Goal: Task Accomplishment & Management: Manage account settings

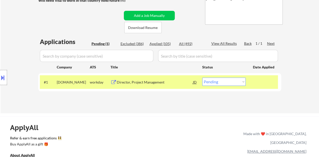
scroll to position [101, 0]
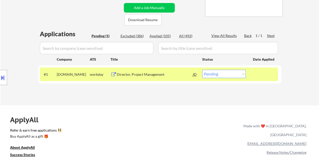
click at [152, 74] on div "Director, Project Management" at bounding box center [155, 74] width 76 height 5
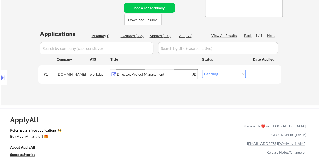
scroll to position [25, 0]
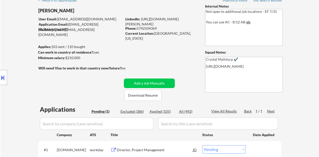
drag, startPoint x: 169, startPoint y: 19, endPoint x: 158, endPoint y: 23, distance: 10.7
click at [158, 23] on div "LinkedIn: [URL][DOMAIN_NAME][PERSON_NAME]" at bounding box center [161, 22] width 72 height 10
drag, startPoint x: 157, startPoint y: 24, endPoint x: 142, endPoint y: 17, distance: 16.4
click at [142, 17] on div "LinkedIn: [URL][DOMAIN_NAME][PERSON_NAME]" at bounding box center [161, 22] width 72 height 10
copy link "[URL][DOMAIN_NAME][PERSON_NAME]"
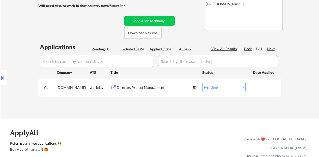
scroll to position [101, 0]
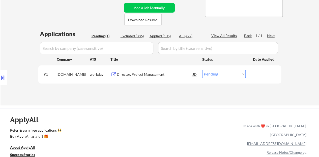
click at [213, 75] on select "Choose an option... Pending Applied Excluded (Questions) Excluded (Expired) Exc…" at bounding box center [223, 74] width 43 height 8
select select ""applied""
click at [202, 70] on select "Choose an option... Pending Applied Excluded (Questions) Excluded (Expired) Exc…" at bounding box center [223, 74] width 43 height 8
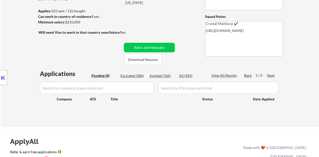
scroll to position [50, 0]
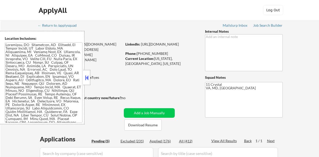
select select ""pending""
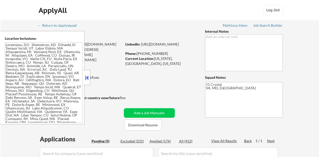
click at [89, 80] on button at bounding box center [87, 78] width 6 height 8
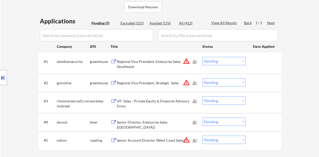
scroll to position [126, 0]
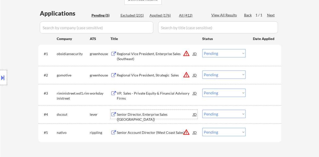
click at [157, 116] on div "Senior Director, Enterprise Sales (US)" at bounding box center [155, 117] width 76 height 10
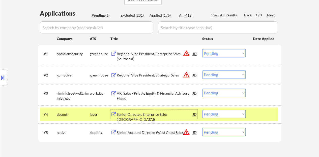
click at [218, 116] on select "Choose an option... Pending Applied Excluded (Questions) Excluded (Expired) Exc…" at bounding box center [223, 114] width 43 height 8
click at [202, 110] on select "Choose an option... Pending Applied Excluded (Questions) Excluded (Expired) Exc…" at bounding box center [223, 114] width 43 height 8
select select ""pending""
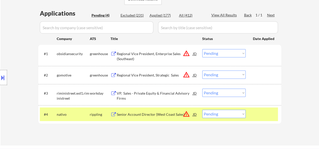
click at [262, 113] on div at bounding box center [264, 114] width 22 height 9
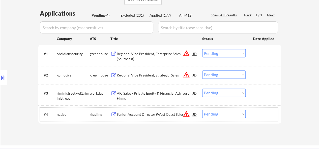
click at [3, 72] on div at bounding box center [3, 77] width 7 height 15
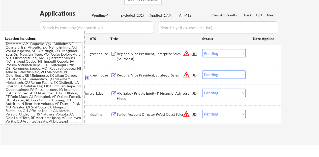
scroll to position [101, 0]
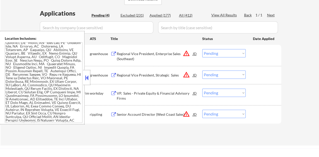
click at [85, 77] on button at bounding box center [87, 78] width 6 height 8
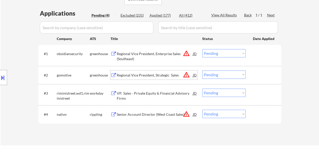
click at [151, 76] on div "Regional Vice President, Strategic Sales" at bounding box center [155, 75] width 76 height 5
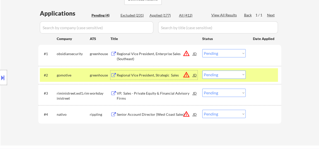
click at [211, 74] on select "Choose an option... Pending Applied Excluded (Questions) Excluded (Expired) Exc…" at bounding box center [223, 75] width 43 height 8
click at [202, 71] on select "Choose an option... Pending Applied Excluded (Questions) Excluded (Expired) Exc…" at bounding box center [223, 75] width 43 height 8
select select ""pending""
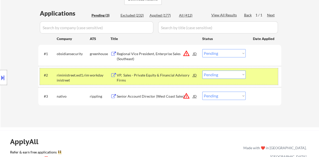
click at [270, 70] on div "#2 riministreet.wd1.riministreet workday VP, Sales - Private Equity & Financial…" at bounding box center [159, 76] width 238 height 17
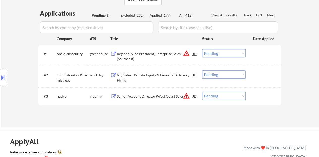
click at [149, 52] on div "Regional Vice President, Enterprise Sales (Southeast)" at bounding box center [155, 56] width 76 height 10
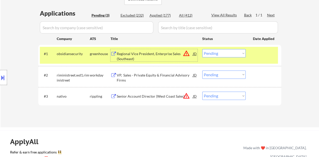
click at [193, 55] on div "JD" at bounding box center [194, 53] width 5 height 9
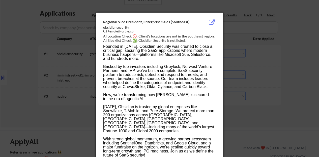
click at [42, 91] on div at bounding box center [159, 78] width 319 height 157
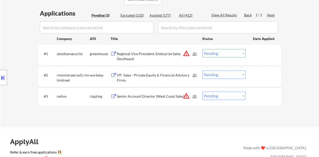
click at [0, 74] on button at bounding box center [3, 78] width 6 height 8
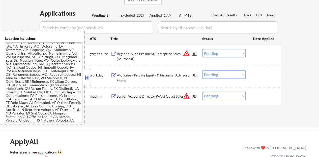
click at [84, 81] on button at bounding box center [87, 78] width 6 height 8
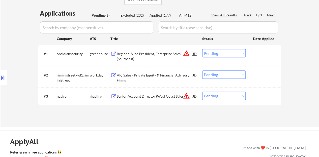
click at [230, 54] on select "Choose an option... Pending Applied Excluded (Questions) Excluded (Expired) Exc…" at bounding box center [223, 53] width 43 height 8
click at [202, 49] on select "Choose an option... Pending Applied Excluded (Questions) Excluded (Expired) Exc…" at bounding box center [223, 53] width 43 height 8
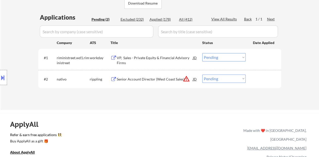
scroll to position [126, 0]
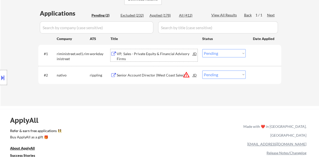
click at [163, 55] on div "VP, Sales - Private Equity & Financial Advisory Firms" at bounding box center [155, 56] width 76 height 10
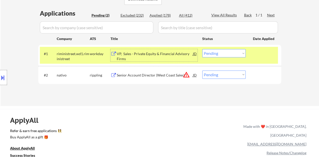
click at [220, 52] on select "Choose an option... Pending Applied Excluded (Questions) Excluded (Expired) Exc…" at bounding box center [223, 53] width 43 height 8
click at [202, 49] on select "Choose an option... Pending Applied Excluded (Questions) Excluded (Expired) Exc…" at bounding box center [223, 53] width 43 height 8
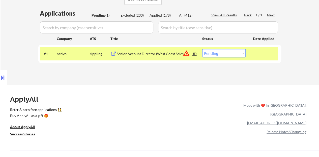
click at [163, 53] on div "Senior Account Director (West Coast Sales)" at bounding box center [155, 53] width 76 height 5
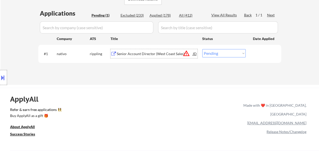
click at [229, 51] on select "Choose an option... Pending Applied Excluded (Questions) Excluded (Expired) Exc…" at bounding box center [223, 53] width 43 height 8
select select ""excluded__bad_match_""
click at [202, 49] on select "Choose an option... Pending Applied Excluded (Questions) Excluded (Expired) Exc…" at bounding box center [223, 53] width 43 height 8
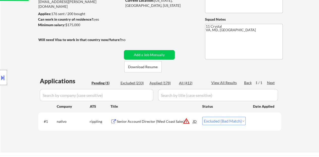
scroll to position [50, 0]
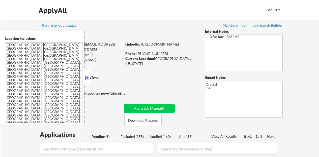
select select ""pending""
click at [87, 76] on button at bounding box center [87, 78] width 6 height 8
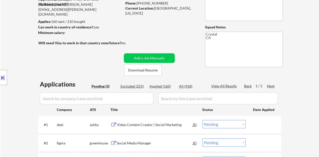
scroll to position [101, 0]
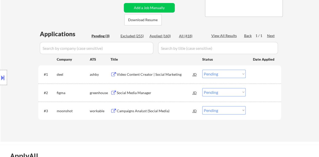
click at [126, 94] on div "Social Media Manager" at bounding box center [155, 93] width 76 height 5
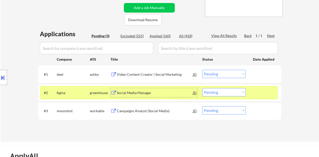
click at [216, 89] on select "Choose an option... Pending Applied Excluded (Questions) Excluded (Expired) Exc…" at bounding box center [223, 92] width 43 height 8
click at [202, 88] on select "Choose an option... Pending Applied Excluded (Questions) Excluded (Expired) Exc…" at bounding box center [223, 92] width 43 height 8
select select ""pending""
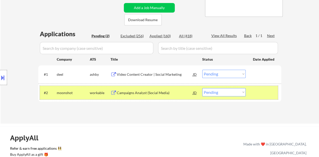
click at [254, 93] on div at bounding box center [264, 92] width 22 height 9
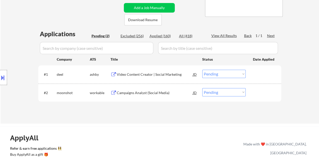
click at [157, 72] on div "Video Content Creator | Social Marketing" at bounding box center [155, 74] width 76 height 9
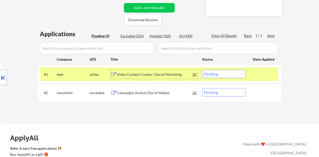
click at [230, 74] on select "Choose an option... Pending Applied Excluded (Questions) Excluded (Expired) Exc…" at bounding box center [223, 74] width 43 height 8
click at [202, 70] on select "Choose an option... Pending Applied Excluded (Questions) Excluded (Expired) Exc…" at bounding box center [223, 74] width 43 height 8
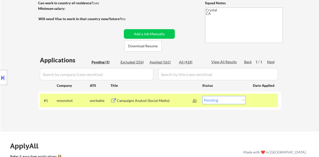
scroll to position [76, 0]
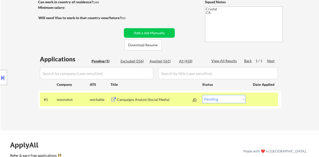
click at [130, 97] on div "Campaigns Analyst (Social Media)" at bounding box center [155, 99] width 76 height 9
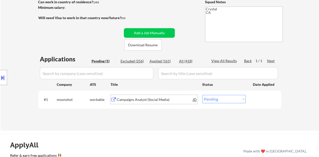
click at [220, 98] on select "Choose an option... Pending Applied Excluded (Questions) Excluded (Expired) Exc…" at bounding box center [223, 99] width 43 height 8
select select ""excluded__bad_match_""
click at [202, 95] on select "Choose an option... Pending Applied Excluded (Questions) Excluded (Expired) Exc…" at bounding box center [223, 99] width 43 height 8
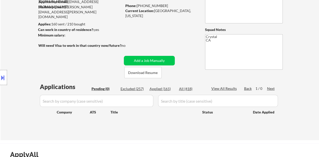
scroll to position [25, 0]
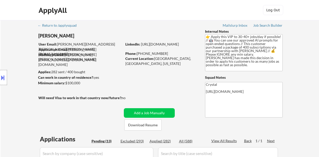
select select ""pending""
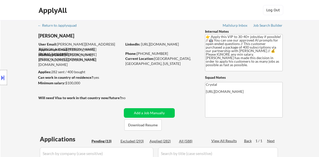
select select ""pending""
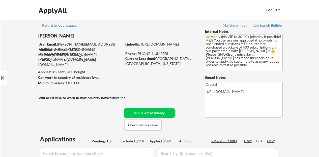
select select ""pending""
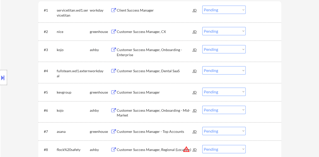
scroll to position [177, 0]
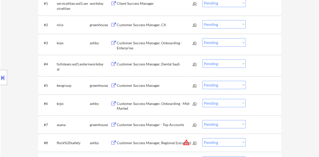
click at [146, 86] on div "Customer Success Manager" at bounding box center [155, 85] width 76 height 5
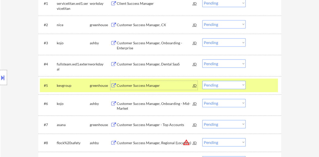
click at [0, 69] on div "Location Inclusions: remote" at bounding box center [45, 78] width 90 height 94
click at [2, 73] on div at bounding box center [3, 77] width 7 height 15
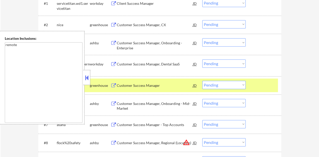
click at [87, 81] on button at bounding box center [87, 78] width 6 height 8
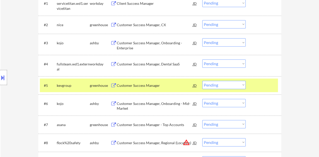
click at [235, 81] on select "Choose an option... Pending Applied Excluded (Questions) Excluded (Expired) Exc…" at bounding box center [223, 85] width 43 height 8
click at [202, 81] on select "Choose an option... Pending Applied Excluded (Questions) Excluded (Expired) Exc…" at bounding box center [223, 85] width 43 height 8
select select ""pending""
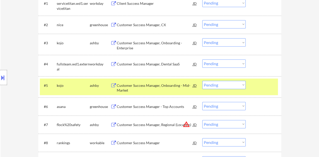
click at [264, 89] on div at bounding box center [264, 85] width 22 height 9
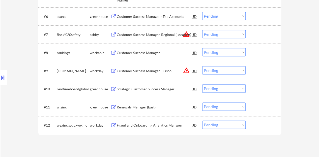
scroll to position [278, 0]
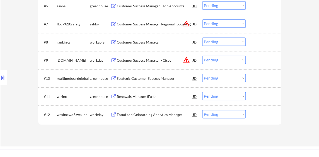
click at [138, 78] on div "Strategic Customer Success Manager" at bounding box center [155, 78] width 76 height 5
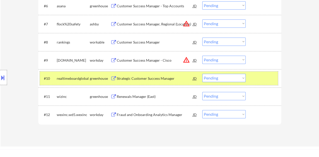
click at [266, 77] on div at bounding box center [264, 78] width 22 height 9
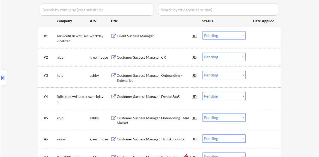
scroll to position [126, 0]
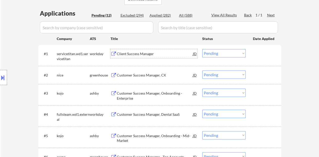
click at [132, 54] on div "Client Success Manager" at bounding box center [155, 53] width 76 height 5
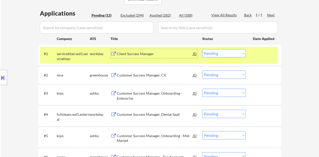
click at [217, 56] on select "Choose an option... Pending Applied Excluded (Questions) Excluded (Expired) Exc…" at bounding box center [223, 53] width 43 height 8
click at [202, 49] on select "Choose an option... Pending Applied Excluded (Questions) Excluded (Expired) Exc…" at bounding box center [223, 53] width 43 height 8
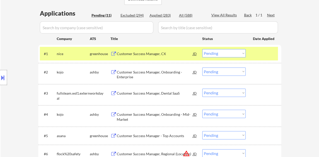
click at [139, 55] on div "Customer Success Manager, CX" at bounding box center [155, 53] width 76 height 5
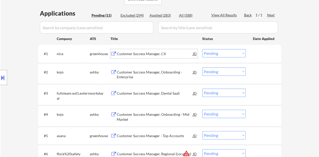
click at [268, 54] on div at bounding box center [264, 53] width 22 height 9
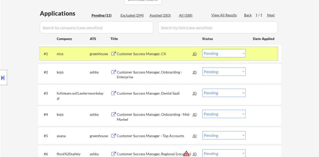
click at [224, 51] on select "Choose an option... Pending Applied Excluded (Questions) Excluded (Expired) Exc…" at bounding box center [223, 53] width 43 height 8
click at [202, 49] on select "Choose an option... Pending Applied Excluded (Questions) Excluded (Expired) Exc…" at bounding box center [223, 53] width 43 height 8
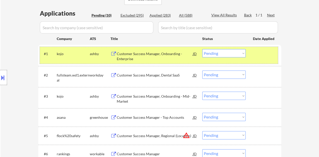
click at [265, 49] on div "#1 kojo ashby Customer Success Manager, Onboarding - Enterprise JD Choose an op…" at bounding box center [159, 55] width 238 height 17
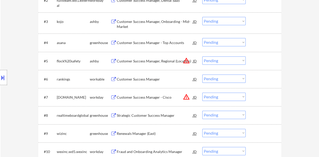
scroll to position [202, 0]
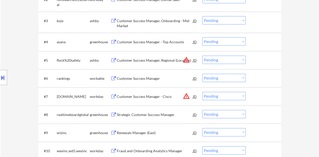
click at [149, 79] on div "Customer Success Manager" at bounding box center [155, 78] width 76 height 5
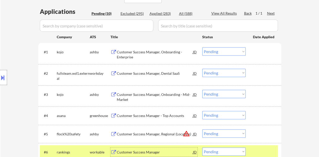
scroll to position [126, 0]
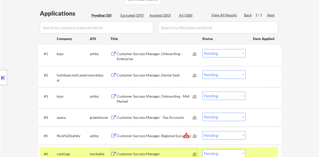
click at [266, 150] on div at bounding box center [264, 154] width 22 height 9
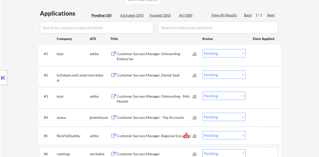
click at [138, 55] on div "Customer Success Manager, Onboarding - Enterprise" at bounding box center [155, 56] width 76 height 10
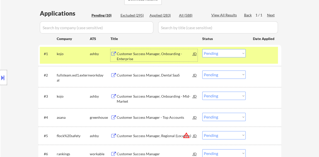
click at [223, 54] on select "Choose an option... Pending Applied Excluded (Questions) Excluded (Expired) Exc…" at bounding box center [223, 53] width 43 height 8
click at [202, 49] on select "Choose an option... Pending Applied Excluded (Questions) Excluded (Expired) Exc…" at bounding box center [223, 53] width 43 height 8
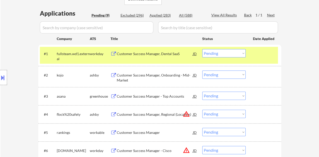
click at [164, 54] on div "Customer Success Manager, Dental SaaS" at bounding box center [155, 53] width 76 height 5
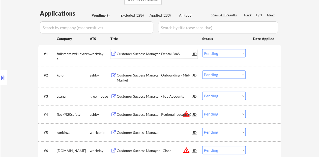
click at [264, 55] on div at bounding box center [264, 53] width 22 height 9
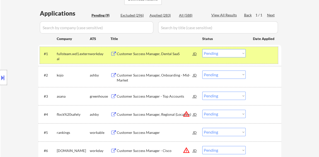
click at [222, 53] on select "Choose an option... Pending Applied Excluded (Questions) Excluded (Expired) Exc…" at bounding box center [223, 53] width 43 height 8
click at [202, 49] on select "Choose an option... Pending Applied Excluded (Questions) Excluded (Expired) Exc…" at bounding box center [223, 53] width 43 height 8
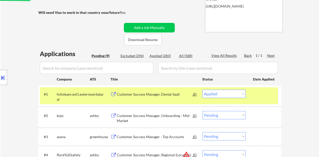
scroll to position [101, 0]
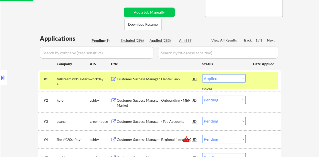
select select ""pending""
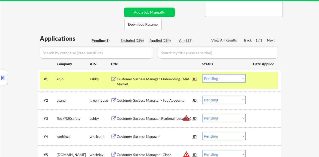
scroll to position [126, 0]
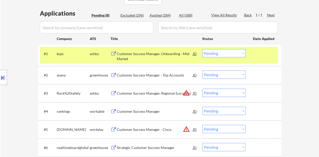
click at [257, 56] on div at bounding box center [264, 53] width 22 height 9
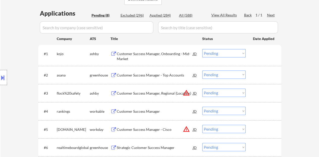
click at [143, 73] on div "Customer Success Manager - Top Accounts" at bounding box center [155, 75] width 76 height 5
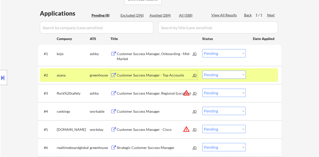
click at [0, 74] on div at bounding box center [3, 77] width 7 height 15
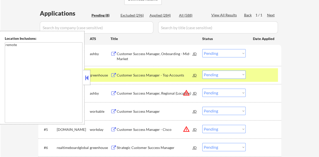
click at [87, 73] on div at bounding box center [86, 77] width 7 height 15
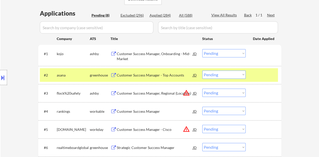
click at [215, 74] on select "Choose an option... Pending Applied Excluded (Questions) Excluded (Expired) Exc…" at bounding box center [223, 75] width 43 height 8
click at [202, 71] on select "Choose an option... Pending Applied Excluded (Questions) Excluded (Expired) Exc…" at bounding box center [223, 75] width 43 height 8
select select ""pending""
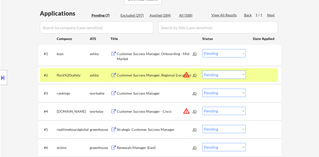
click at [262, 73] on div at bounding box center [264, 75] width 22 height 9
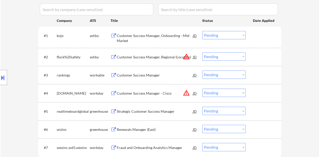
scroll to position [151, 0]
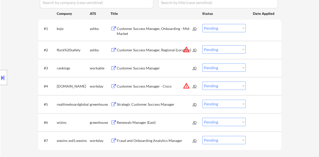
click at [147, 67] on div "Customer Success Manager" at bounding box center [155, 68] width 76 height 5
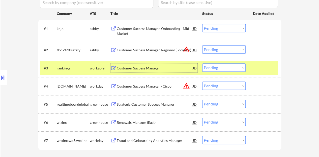
click at [255, 69] on div at bounding box center [264, 68] width 22 height 9
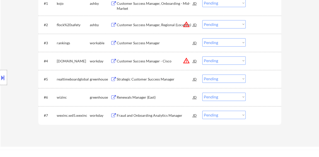
scroll to position [202, 0]
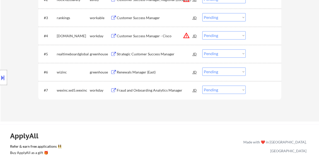
click at [139, 72] on div "Renewals Manager (East)" at bounding box center [155, 72] width 76 height 5
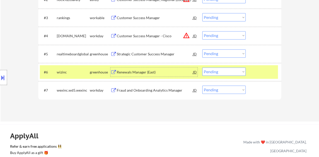
click at [212, 71] on select "Choose an option... Pending Applied Excluded (Questions) Excluded (Expired) Exc…" at bounding box center [223, 72] width 43 height 8
click at [202, 68] on select "Choose an option... Pending Applied Excluded (Questions) Excluded (Expired) Exc…" at bounding box center [223, 72] width 43 height 8
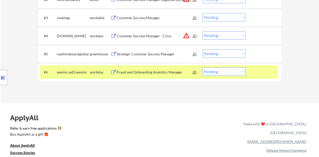
click at [132, 72] on div "Fraud and Onboarding Analytics Manager" at bounding box center [155, 72] width 76 height 5
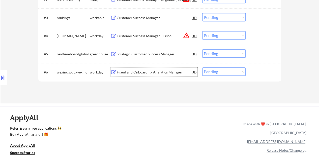
click at [264, 78] on div "#6 wexinc.wd5.wexinc workday Fraud and Onboarding Analytics Manager JD warning_…" at bounding box center [159, 72] width 238 height 14
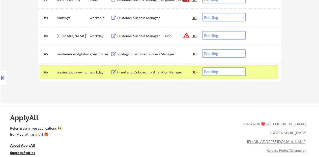
click at [218, 69] on select "Choose an option... Pending Applied Excluded (Questions) Excluded (Expired) Exc…" at bounding box center [223, 72] width 43 height 8
select select ""excluded__bad_match_""
click at [202, 68] on select "Choose an option... Pending Applied Excluded (Questions) Excluded (Expired) Exc…" at bounding box center [223, 72] width 43 height 8
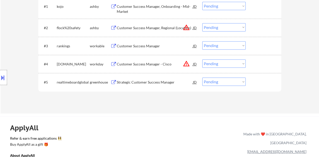
scroll to position [151, 0]
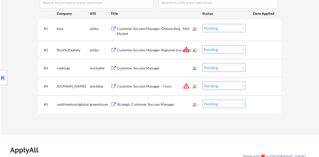
click at [152, 34] on div "Customer Success Manager, Onboarding - Mid-Market" at bounding box center [155, 31] width 76 height 10
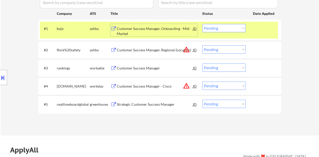
click at [220, 26] on select "Choose an option... Pending Applied Excluded (Questions) Excluded (Expired) Exc…" at bounding box center [223, 28] width 43 height 8
click at [202, 24] on select "Choose an option... Pending Applied Excluded (Questions) Excluded (Expired) Exc…" at bounding box center [223, 28] width 43 height 8
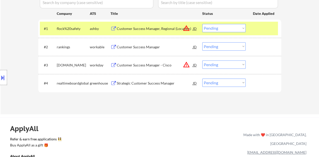
click at [153, 28] on div "Customer Success Manager, Regional (Location)" at bounding box center [155, 28] width 76 height 5
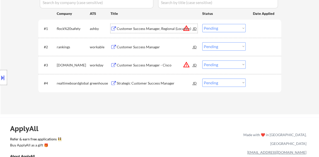
click at [259, 28] on div at bounding box center [264, 28] width 22 height 9
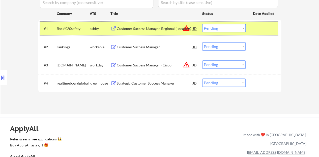
click at [223, 30] on select "Choose an option... Pending Applied Excluded (Questions) Excluded (Expired) Exc…" at bounding box center [223, 28] width 43 height 8
click at [202, 24] on select "Choose an option... Pending Applied Excluded (Questions) Excluded (Expired) Exc…" at bounding box center [223, 28] width 43 height 8
select select ""pending""
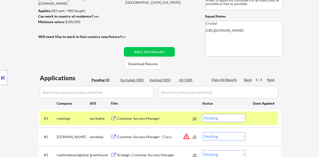
scroll to position [76, 0]
